Goal: Check status: Check status

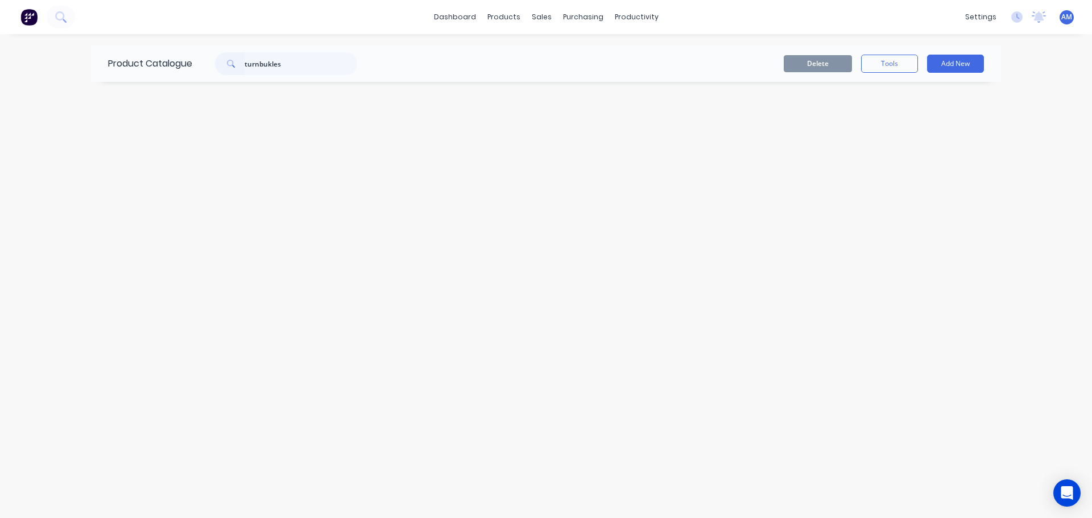
click at [230, 65] on div "turnbukles" at bounding box center [286, 63] width 142 height 23
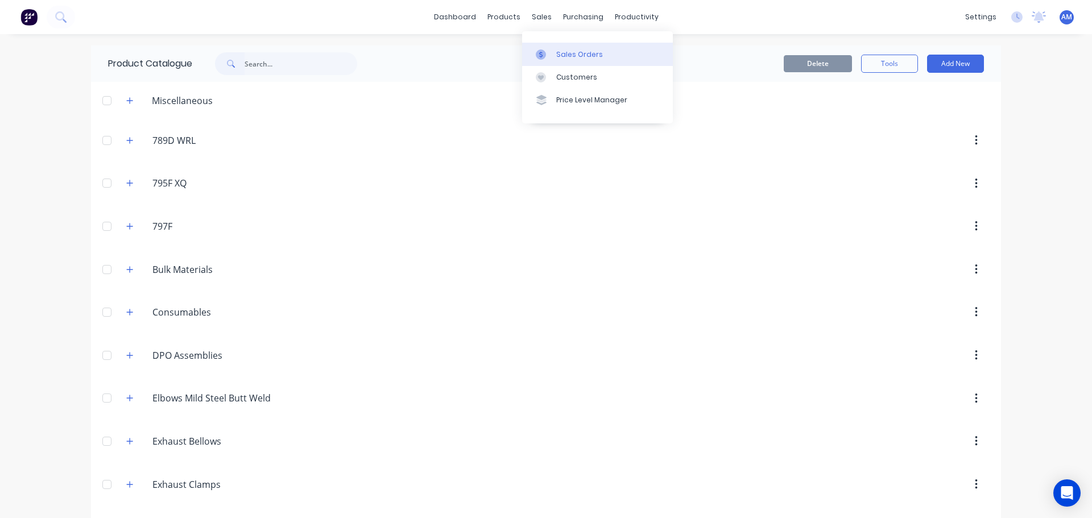
click at [580, 51] on div "Sales Orders" at bounding box center [579, 54] width 47 height 10
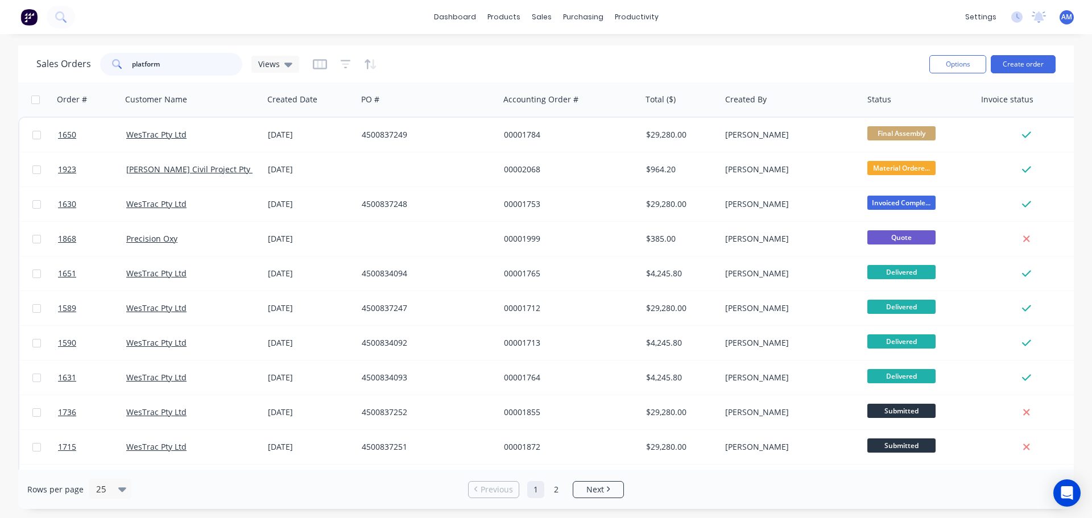
drag, startPoint x: 167, startPoint y: 68, endPoint x: 109, endPoint y: 57, distance: 59.6
click at [109, 57] on div "platform" at bounding box center [171, 64] width 142 height 23
type input "1885"
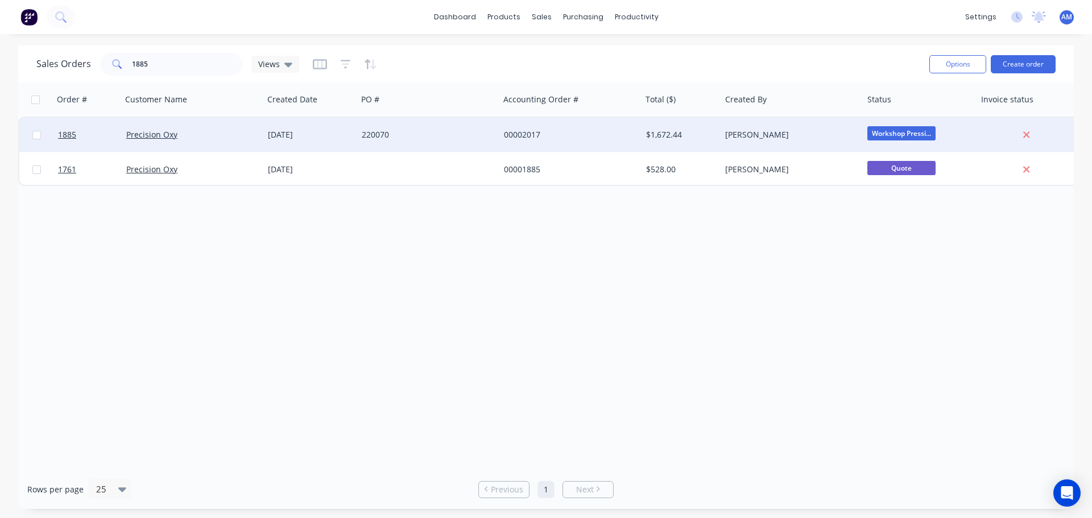
click at [386, 127] on div "220070" at bounding box center [428, 135] width 142 height 34
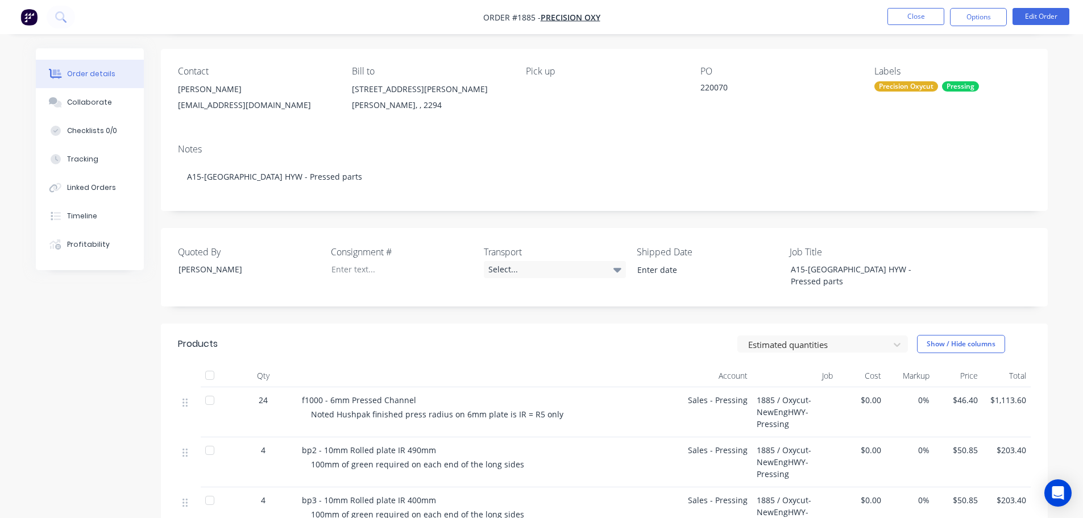
scroll to position [57, 0]
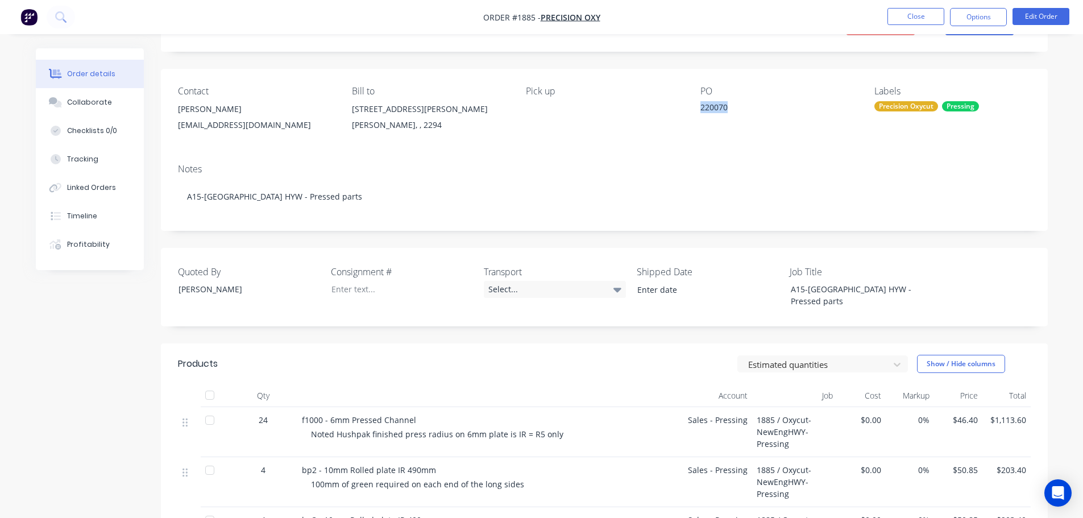
drag, startPoint x: 731, startPoint y: 108, endPoint x: 698, endPoint y: 108, distance: 32.4
click at [698, 108] on div "Contact [PERSON_NAME] [PERSON_NAME][EMAIL_ADDRESS][DOMAIN_NAME] Bill to [STREET…" at bounding box center [604, 112] width 887 height 86
copy div "220070"
click at [906, 23] on button "Close" at bounding box center [916, 16] width 57 height 17
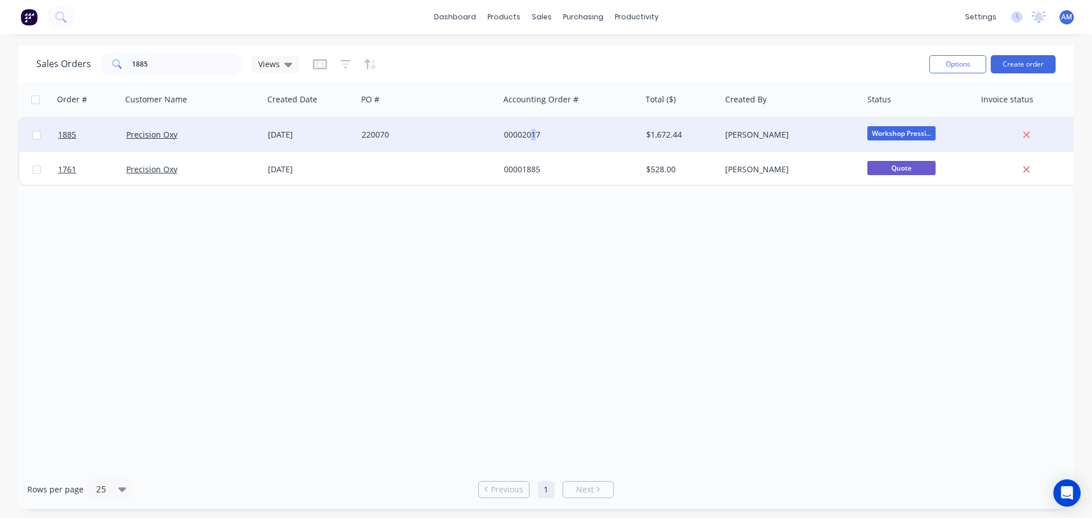
click at [532, 130] on div "00002017" at bounding box center [567, 134] width 126 height 11
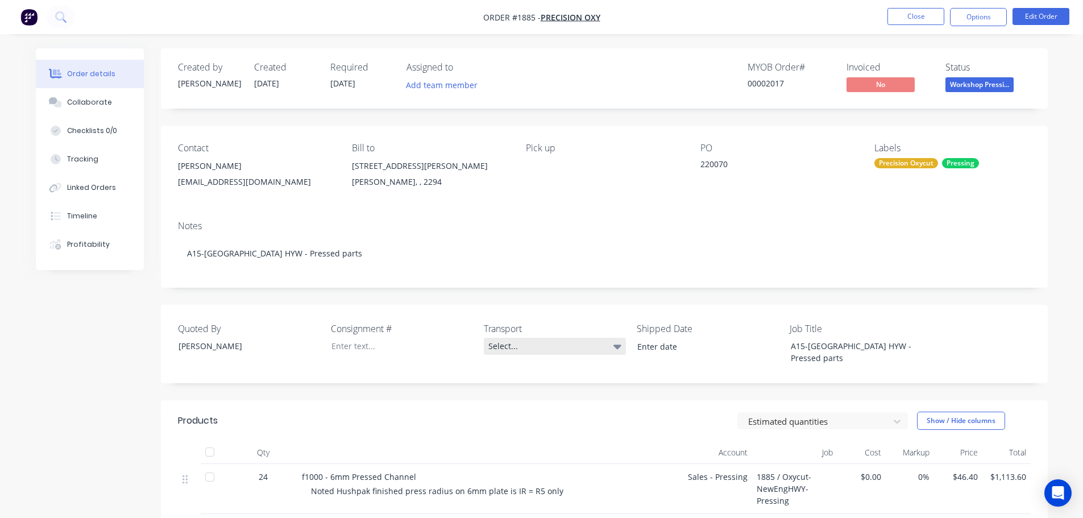
click at [502, 344] on div "Select..." at bounding box center [555, 346] width 142 height 17
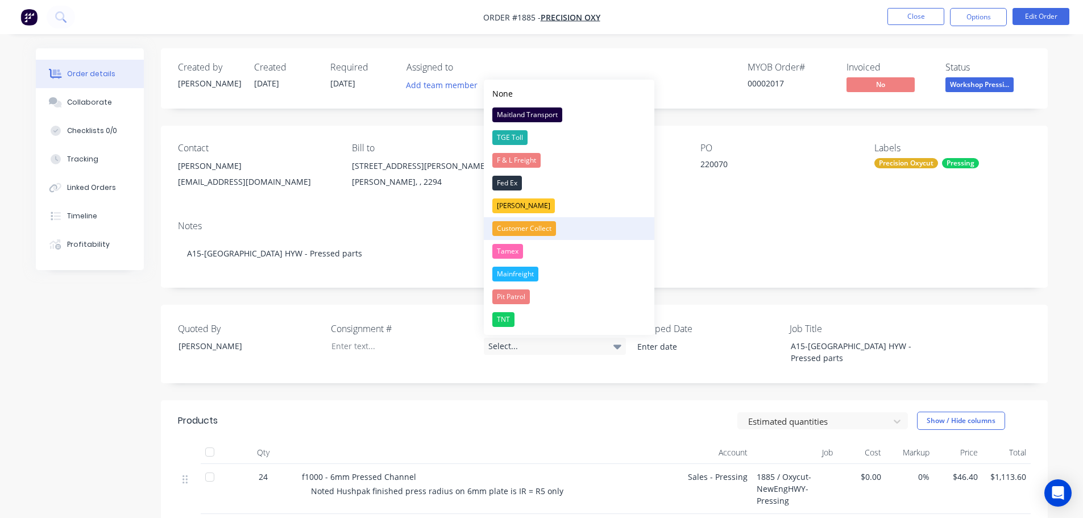
click at [535, 229] on div "Customer Collect" at bounding box center [525, 228] width 64 height 15
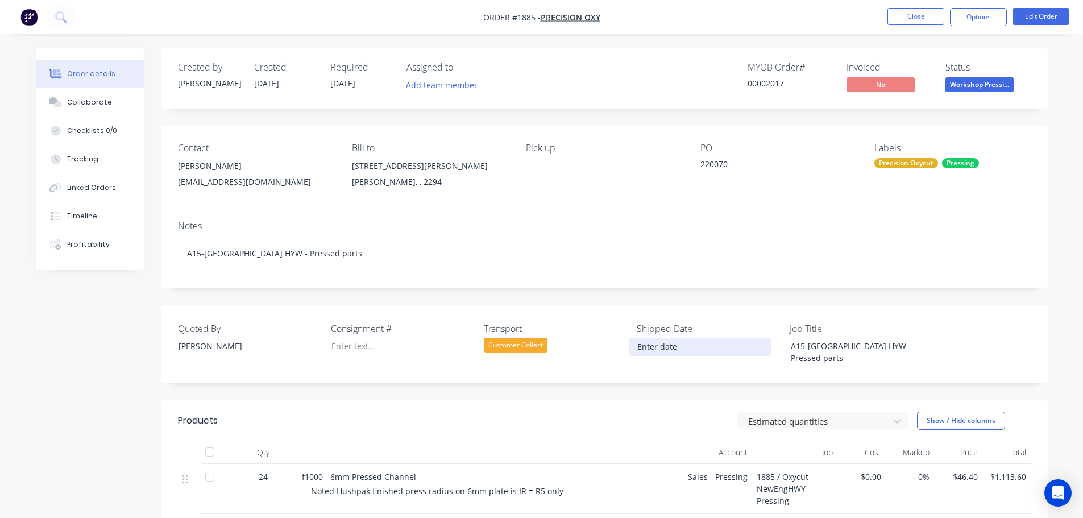
click at [659, 340] on input at bounding box center [701, 346] width 142 height 17
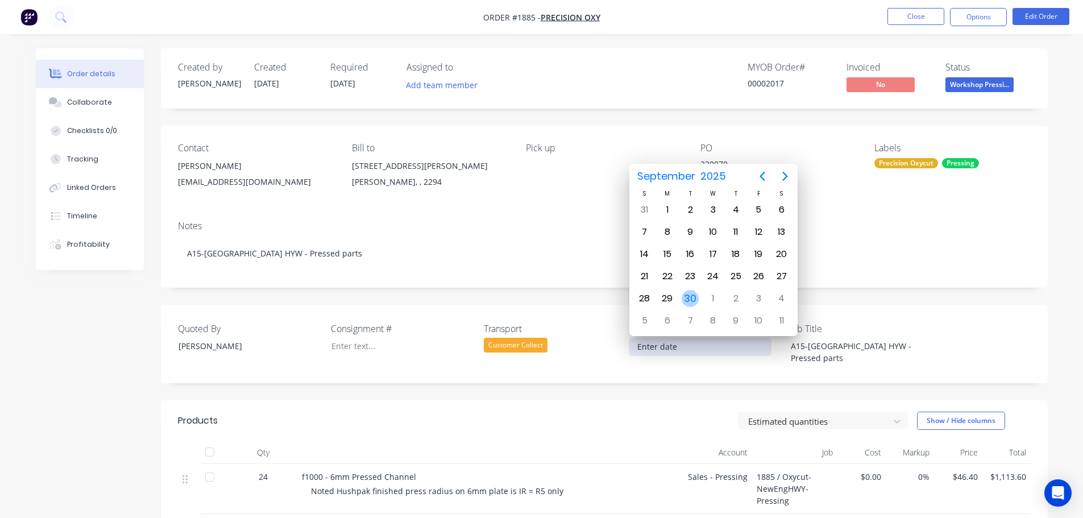
click at [690, 301] on div "30" at bounding box center [690, 298] width 17 height 17
type input "[DATE]"
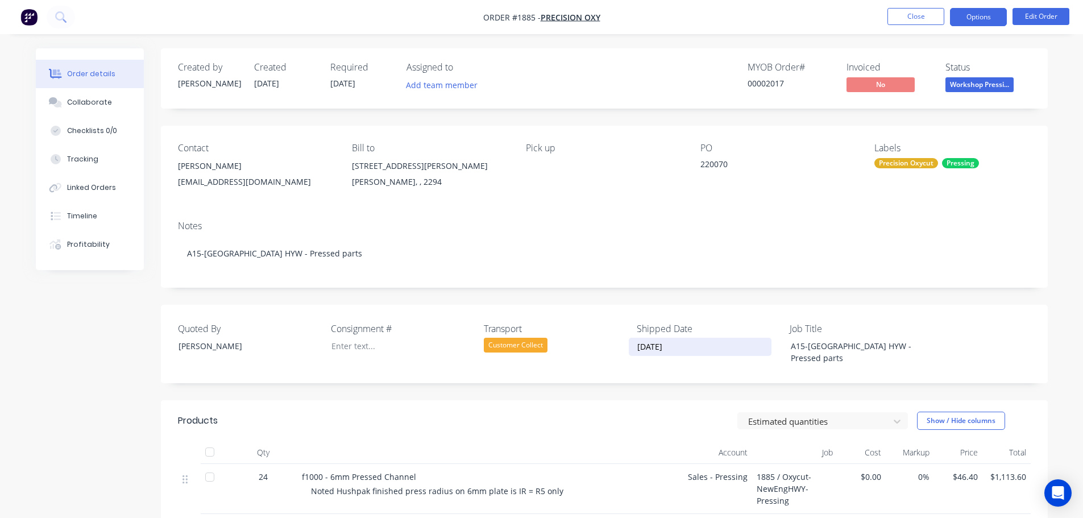
click at [983, 19] on button "Options" at bounding box center [978, 17] width 57 height 18
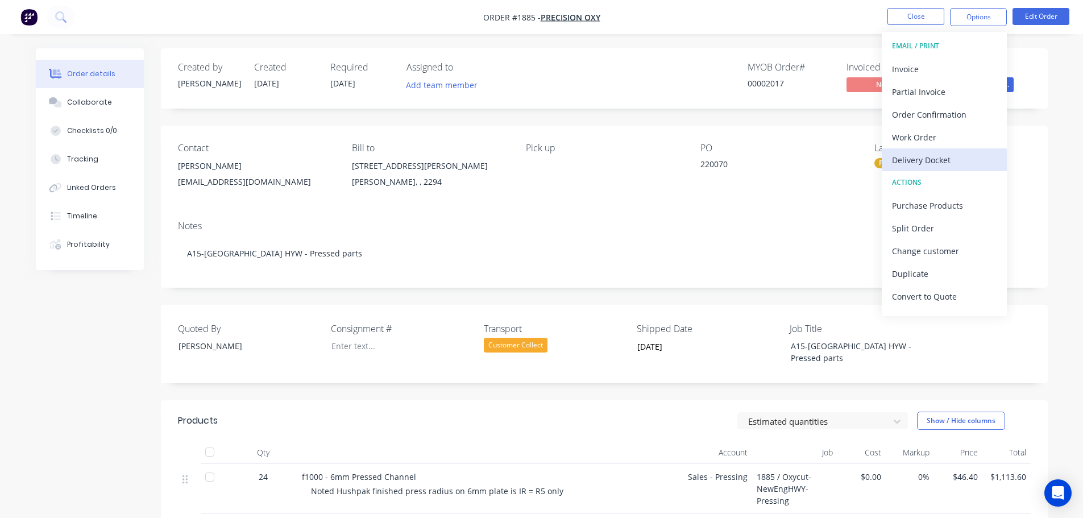
click at [938, 159] on div "Delivery Docket" at bounding box center [944, 160] width 105 height 16
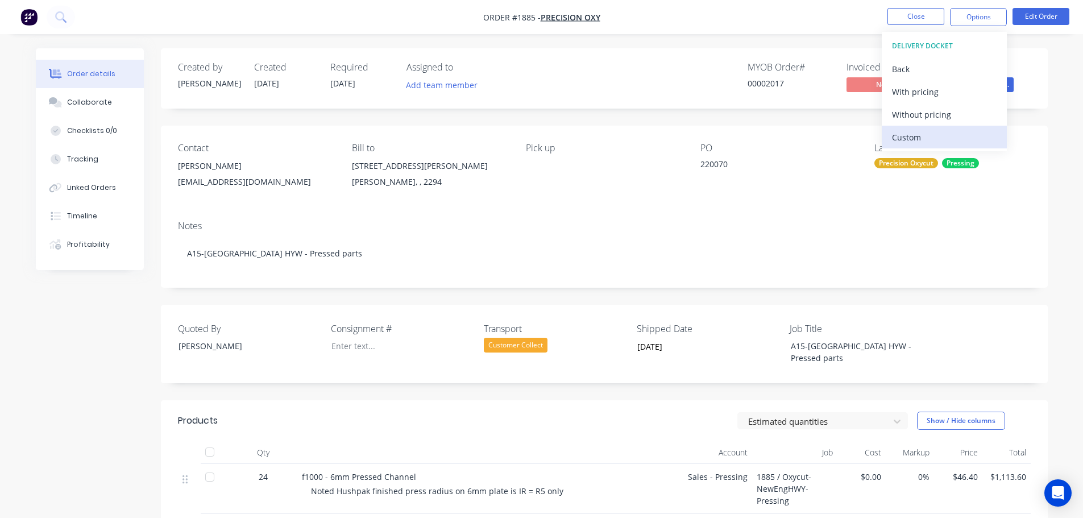
click at [931, 139] on div "Custom" at bounding box center [944, 137] width 105 height 16
click at [932, 115] on div "Without pricing" at bounding box center [944, 114] width 105 height 16
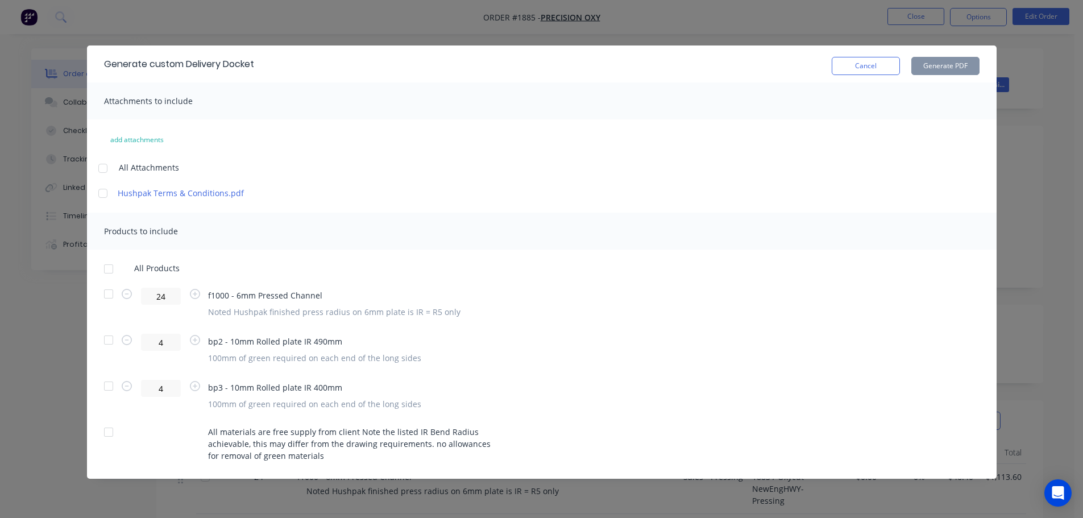
click at [107, 272] on div at bounding box center [108, 269] width 23 height 23
click at [936, 72] on button "Generate PDF" at bounding box center [946, 66] width 68 height 18
click at [872, 69] on button "Cancel" at bounding box center [866, 66] width 68 height 18
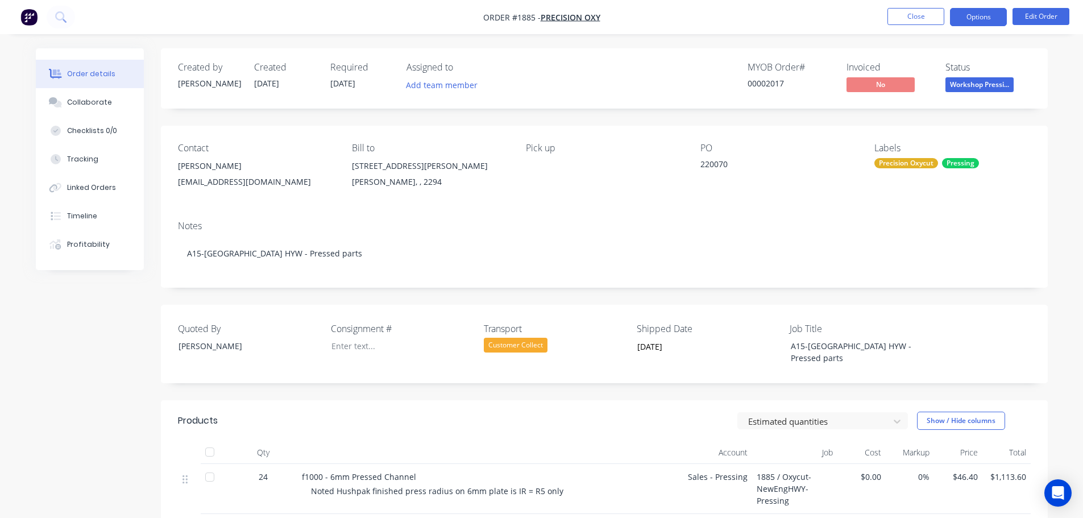
click at [976, 20] on button "Options" at bounding box center [978, 17] width 57 height 18
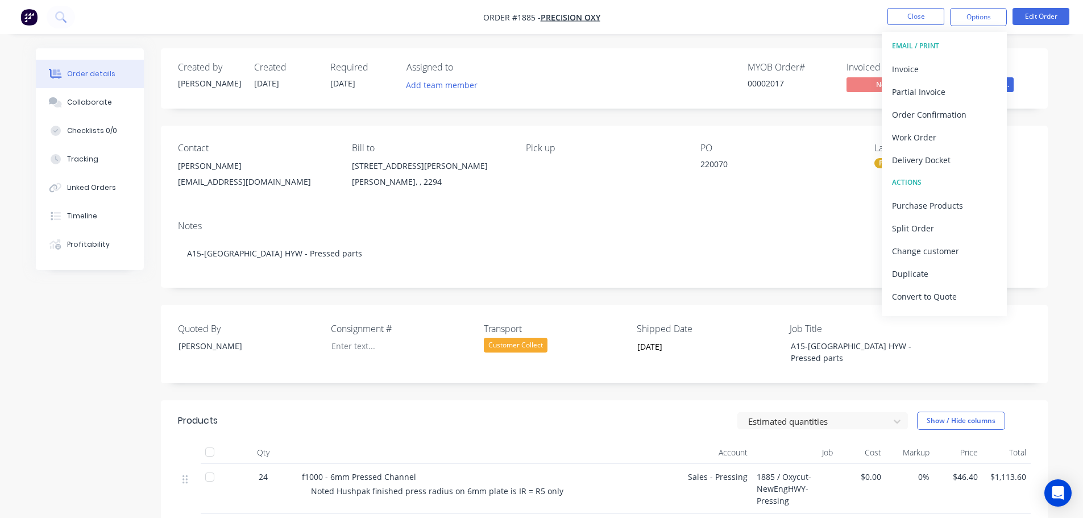
drag, startPoint x: 731, startPoint y: 113, endPoint x: 744, endPoint y: 117, distance: 14.2
click at [731, 113] on div "Created by [PERSON_NAME] Created [DATE] Required [DATE] Assigned to Add team me…" at bounding box center [604, 463] width 887 height 830
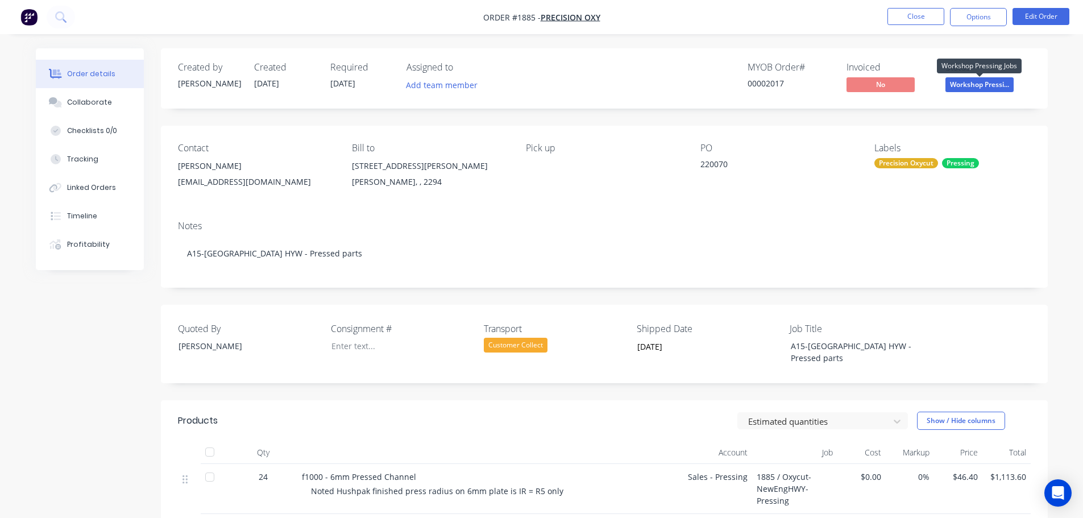
click at [983, 89] on span "Workshop Pressi..." at bounding box center [980, 84] width 68 height 14
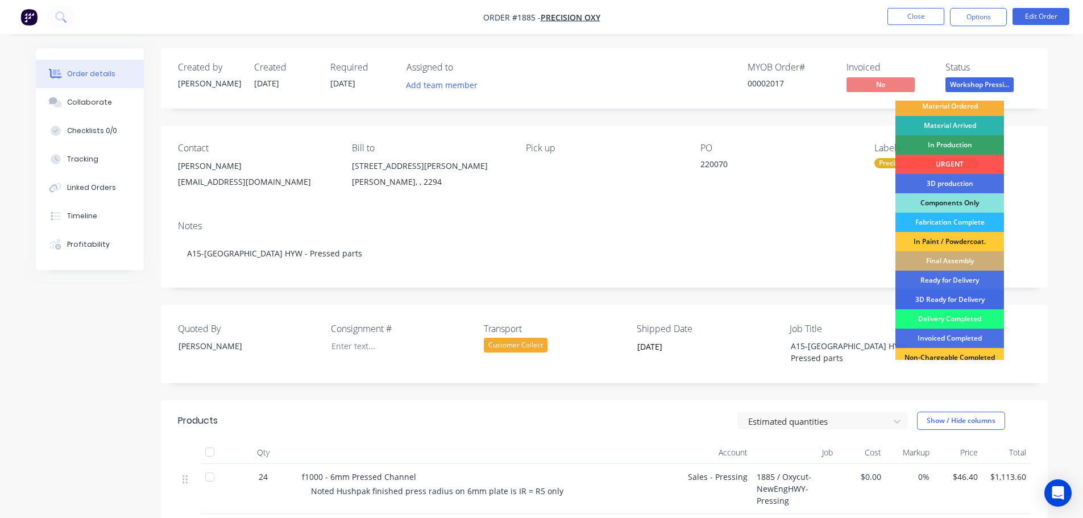
scroll to position [114, 0]
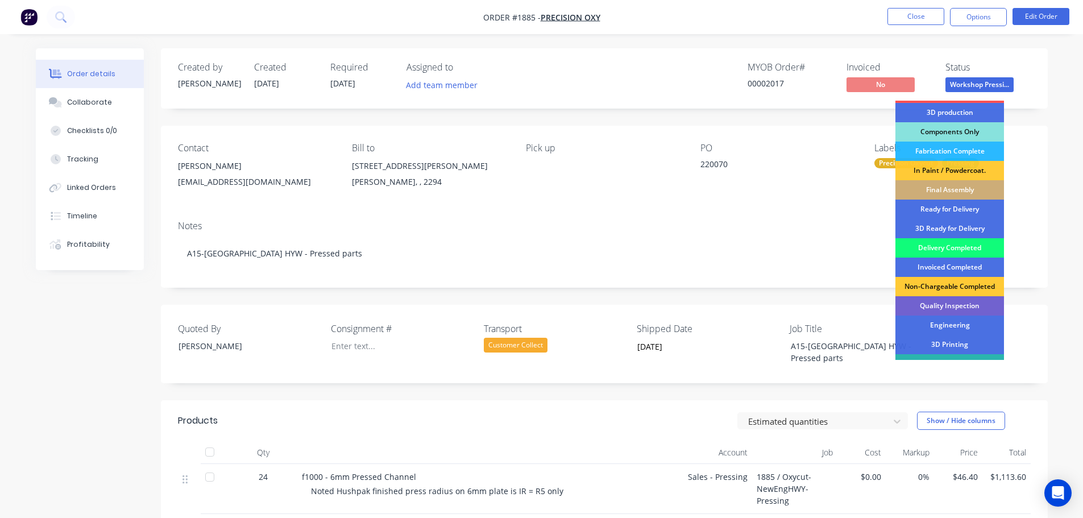
click at [961, 248] on div "Delivery Completed" at bounding box center [950, 247] width 109 height 19
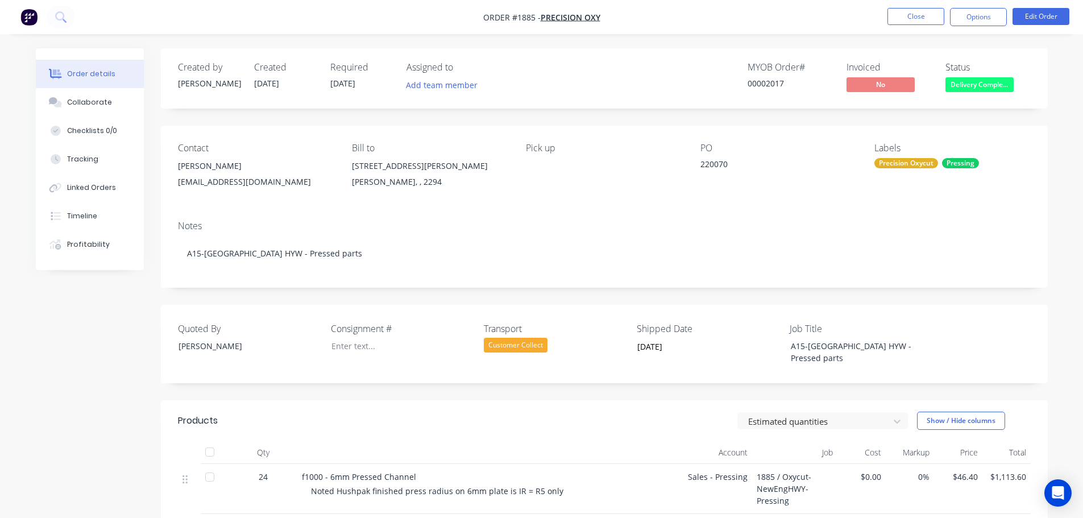
click at [214, 453] on div at bounding box center [209, 452] width 23 height 23
